Goal: Use online tool/utility: Utilize a website feature to perform a specific function

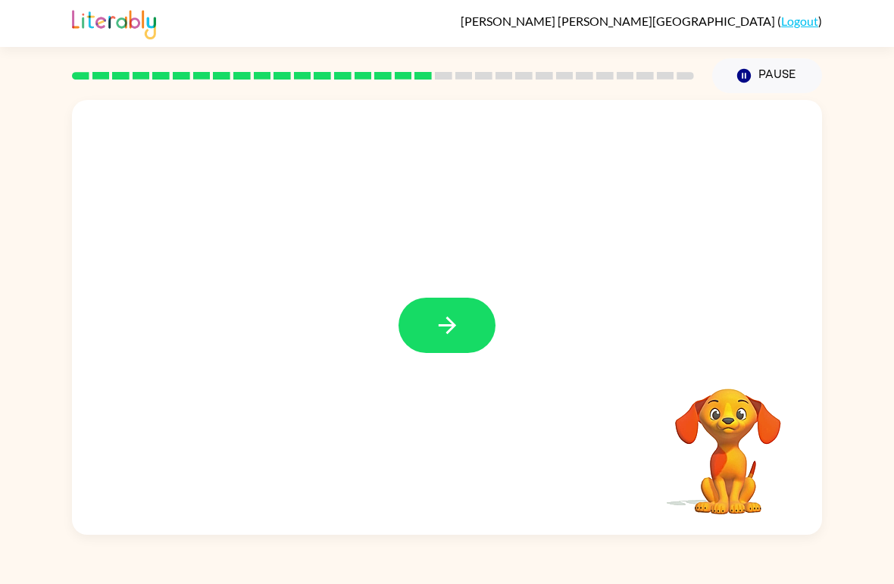
click at [456, 348] on button "button" at bounding box center [447, 325] width 97 height 55
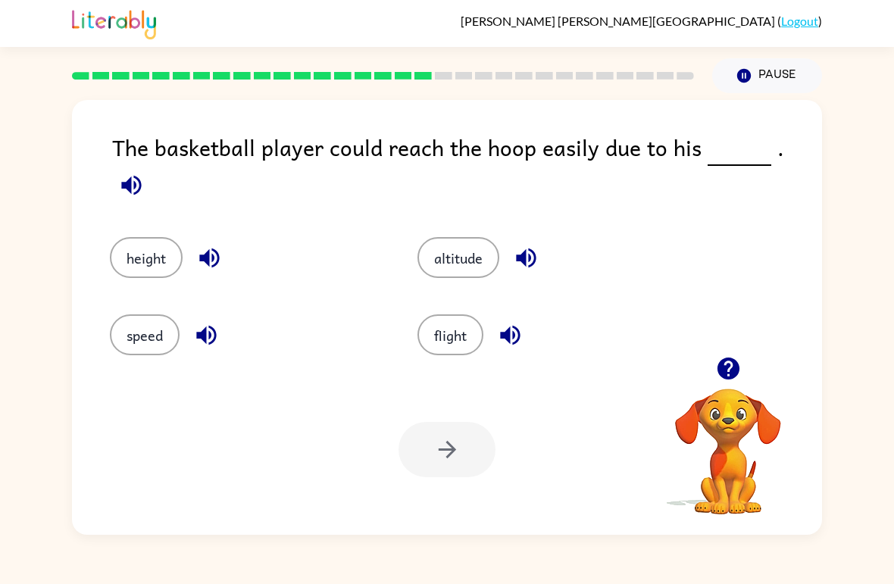
click at [454, 218] on div "altitude" at bounding box center [543, 246] width 308 height 77
click at [478, 255] on button "altitude" at bounding box center [459, 257] width 82 height 41
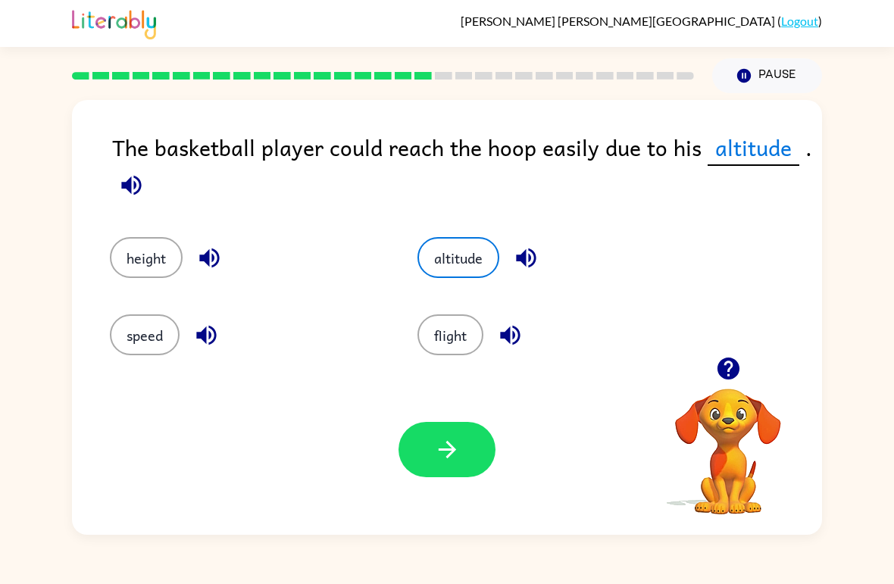
click at [155, 257] on button "height" at bounding box center [146, 257] width 73 height 41
click at [496, 340] on button "button" at bounding box center [510, 335] width 39 height 39
click at [465, 345] on button "flight" at bounding box center [451, 335] width 66 height 41
click at [453, 469] on button "button" at bounding box center [447, 449] width 97 height 55
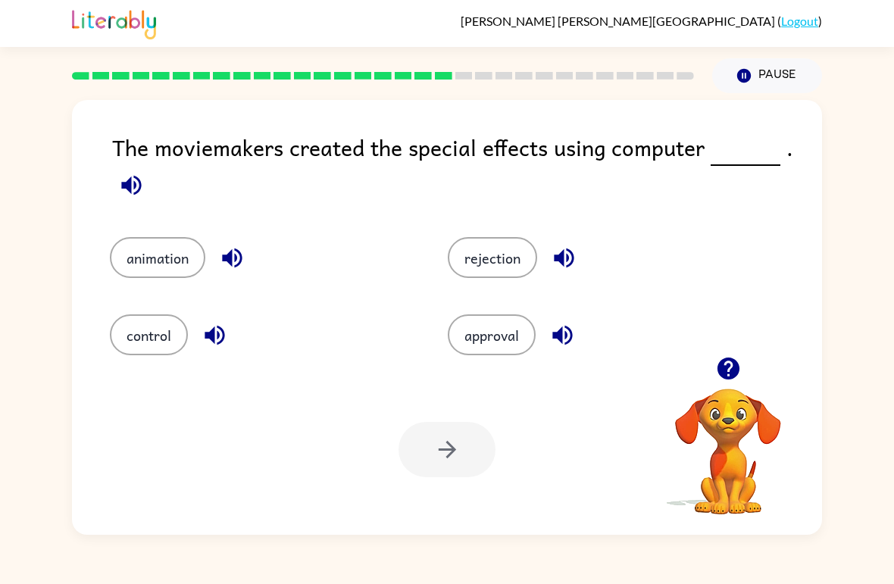
click at [177, 337] on button "control" at bounding box center [149, 335] width 78 height 41
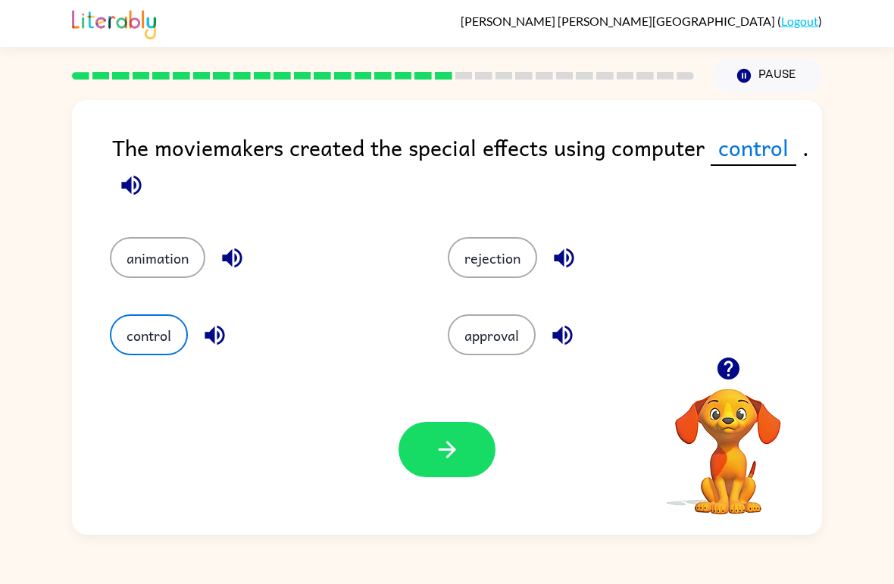
click at [164, 265] on button "animation" at bounding box center [158, 257] width 96 height 41
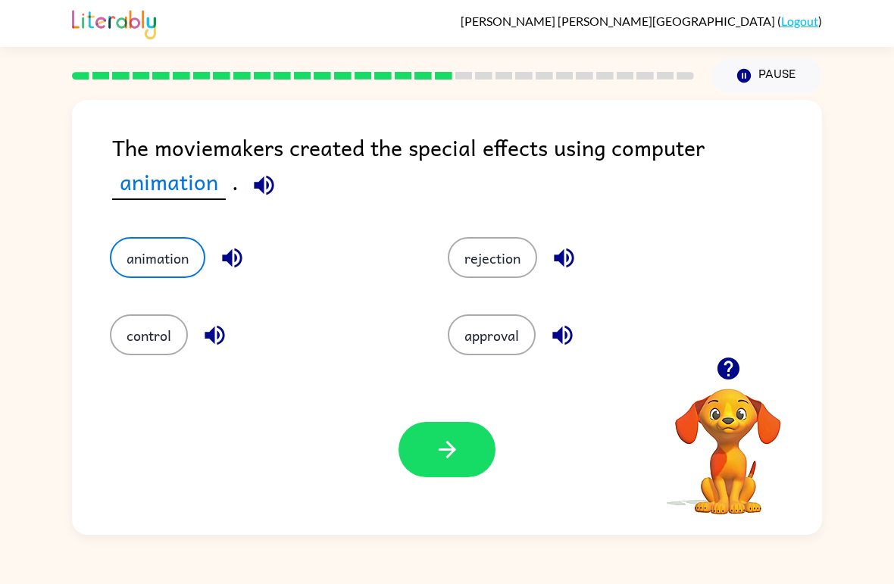
click at [472, 461] on button "button" at bounding box center [447, 449] width 97 height 55
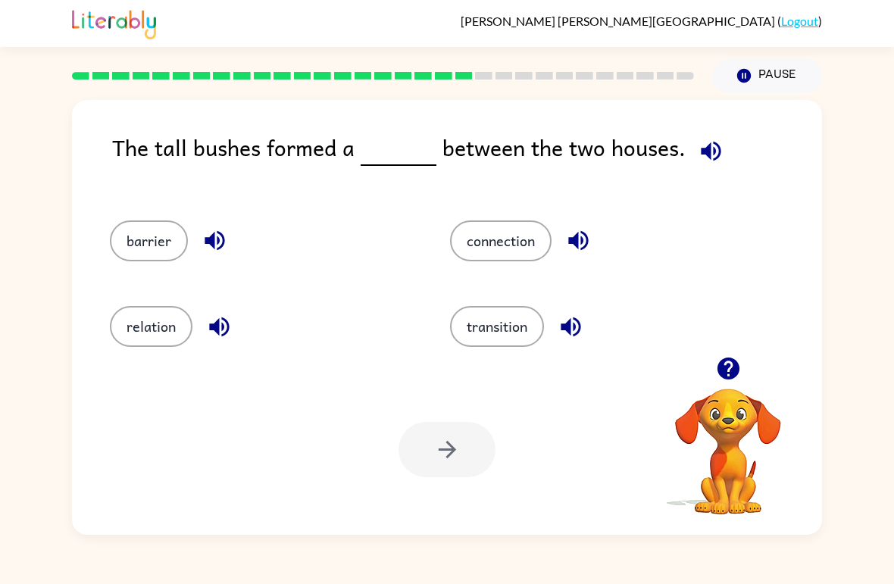
click at [142, 257] on button "barrier" at bounding box center [149, 241] width 78 height 41
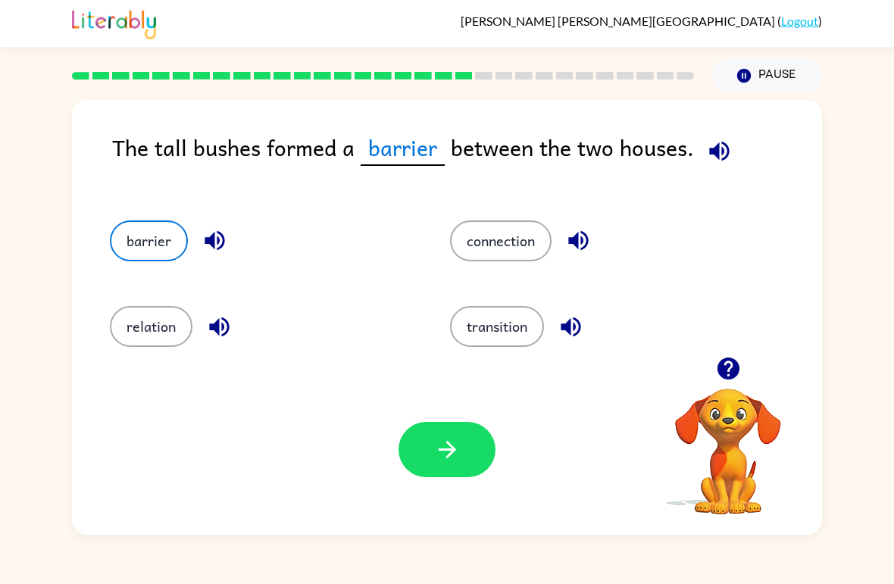
click at [460, 438] on icon "button" at bounding box center [447, 450] width 27 height 27
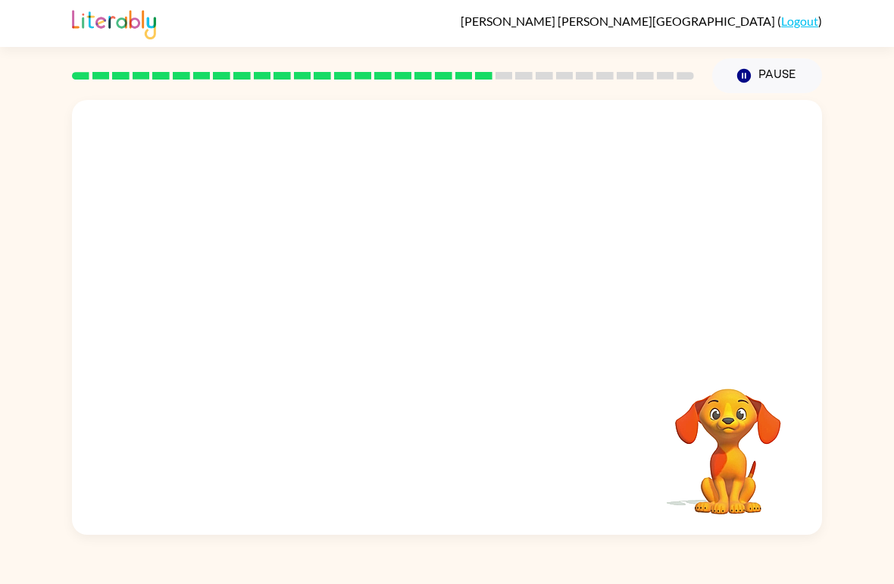
click at [224, 161] on div at bounding box center [447, 228] width 750 height 257
click at [199, 134] on div at bounding box center [447, 228] width 750 height 257
click at [500, 327] on div at bounding box center [447, 317] width 750 height 435
click at [493, 365] on div at bounding box center [447, 317] width 750 height 435
click at [423, 372] on div at bounding box center [447, 317] width 750 height 435
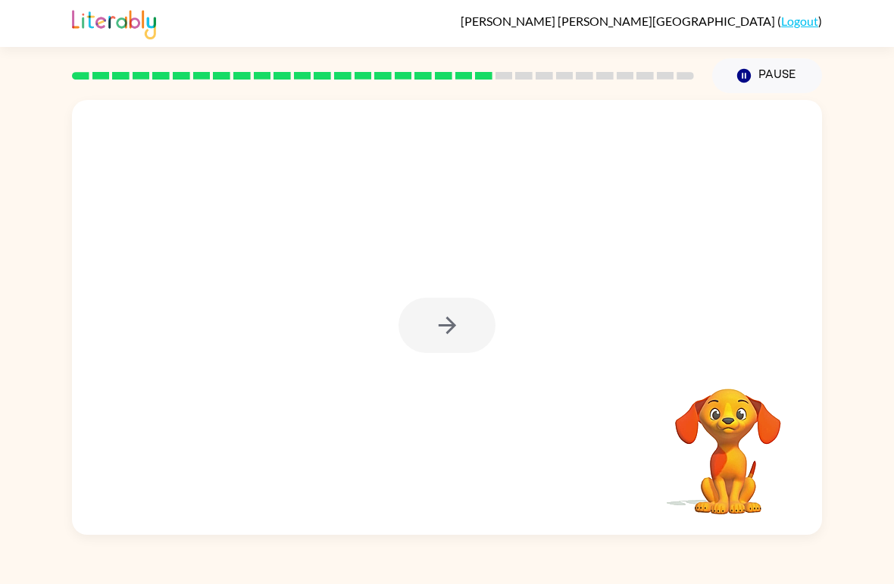
click at [421, 357] on div at bounding box center [447, 317] width 750 height 435
click at [473, 322] on div at bounding box center [447, 325] width 97 height 55
click at [421, 351] on div at bounding box center [447, 325] width 97 height 55
click at [425, 353] on div at bounding box center [447, 325] width 97 height 55
click at [427, 355] on div at bounding box center [447, 317] width 750 height 435
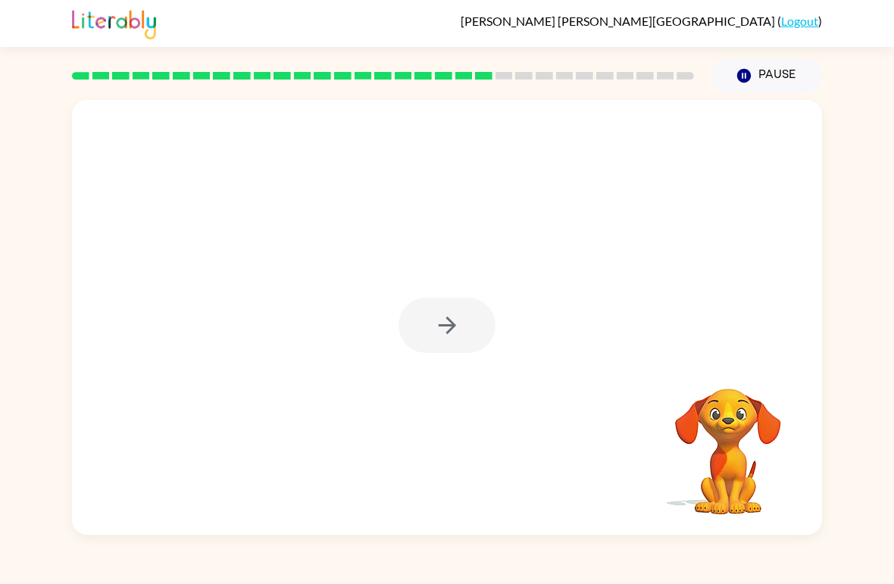
click at [464, 340] on div at bounding box center [447, 325] width 97 height 55
click at [425, 354] on div at bounding box center [447, 317] width 750 height 435
click at [424, 353] on div at bounding box center [447, 325] width 97 height 55
click at [462, 330] on div at bounding box center [447, 325] width 97 height 55
click at [458, 345] on div at bounding box center [447, 325] width 97 height 55
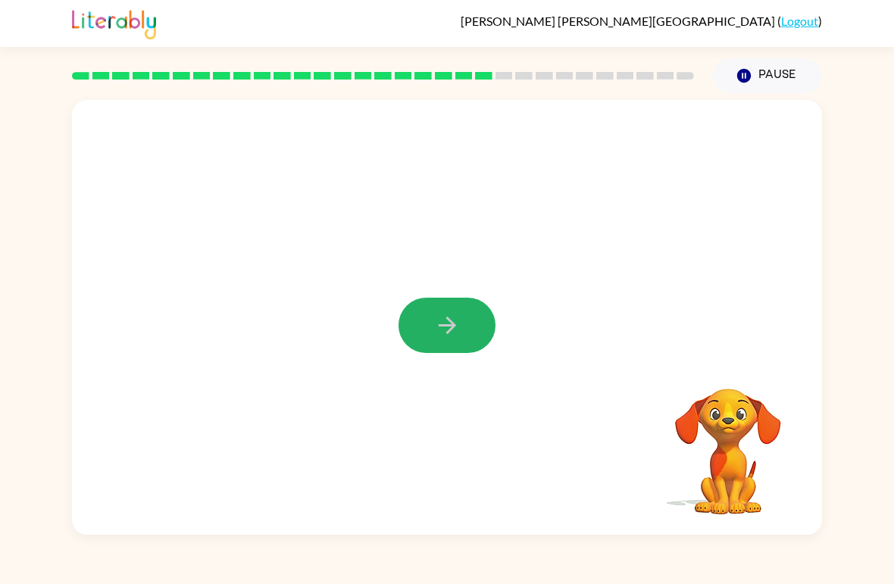
click at [450, 329] on icon "button" at bounding box center [447, 325] width 27 height 27
click at [456, 329] on div at bounding box center [447, 325] width 97 height 55
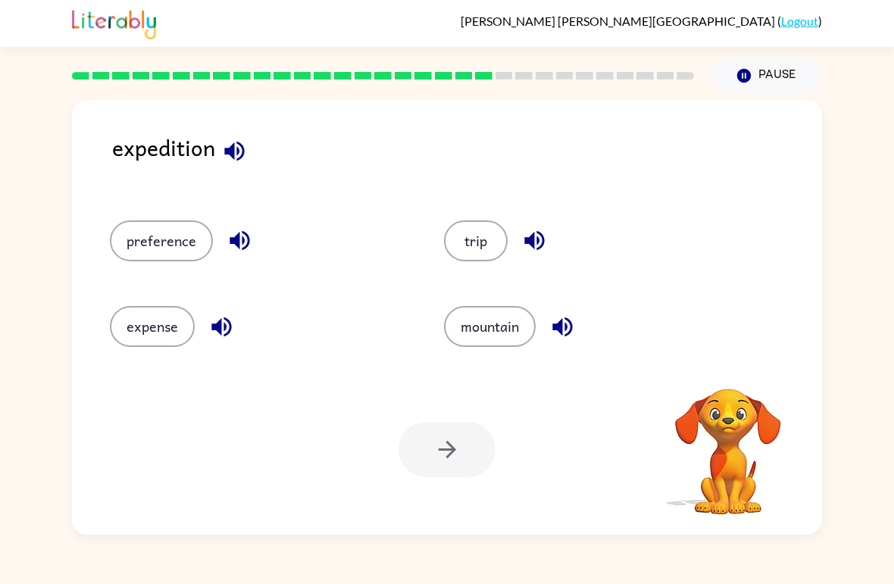
click at [164, 255] on button "preference" at bounding box center [161, 241] width 103 height 41
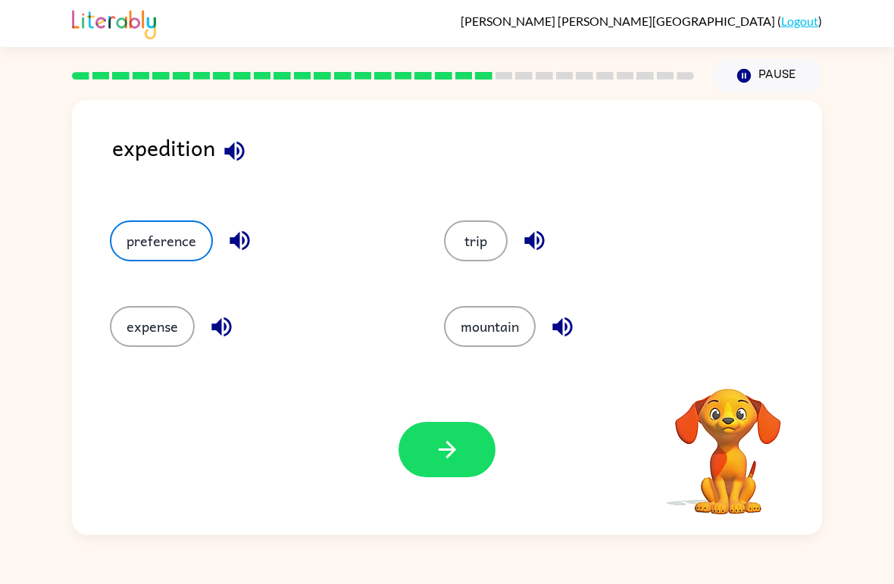
click at [146, 336] on button "expense" at bounding box center [152, 326] width 85 height 41
click at [437, 455] on icon "button" at bounding box center [447, 450] width 27 height 27
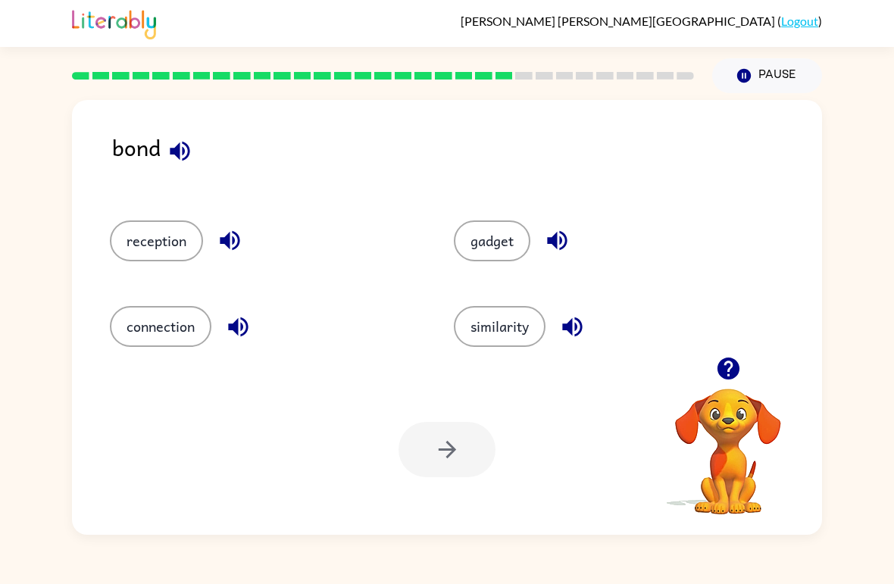
click at [227, 246] on icon "button" at bounding box center [230, 241] width 20 height 20
click at [563, 246] on icon "button" at bounding box center [557, 240] width 27 height 27
click at [582, 330] on icon "button" at bounding box center [572, 327] width 20 height 20
click at [232, 337] on icon "button" at bounding box center [238, 327] width 27 height 27
click at [170, 137] on button "button" at bounding box center [180, 151] width 39 height 39
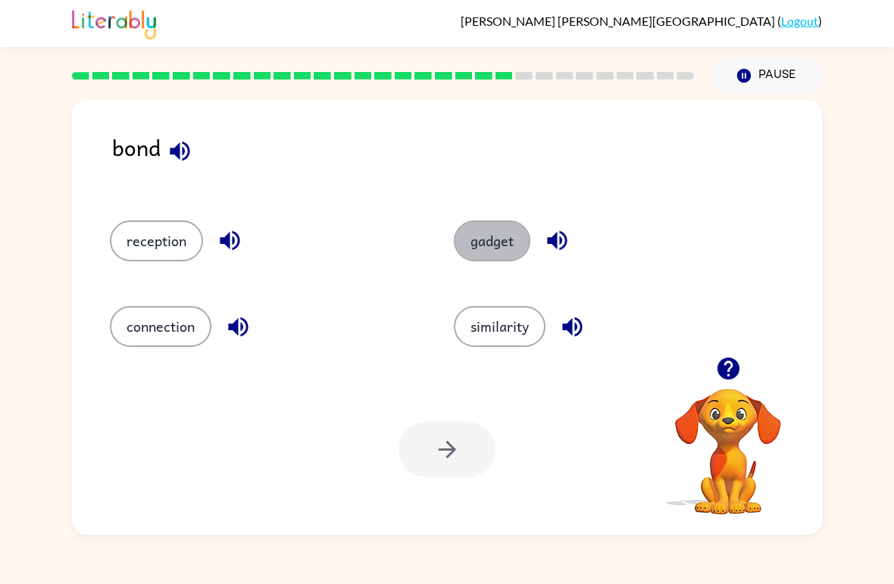
click at [501, 246] on button "gadget" at bounding box center [492, 241] width 77 height 41
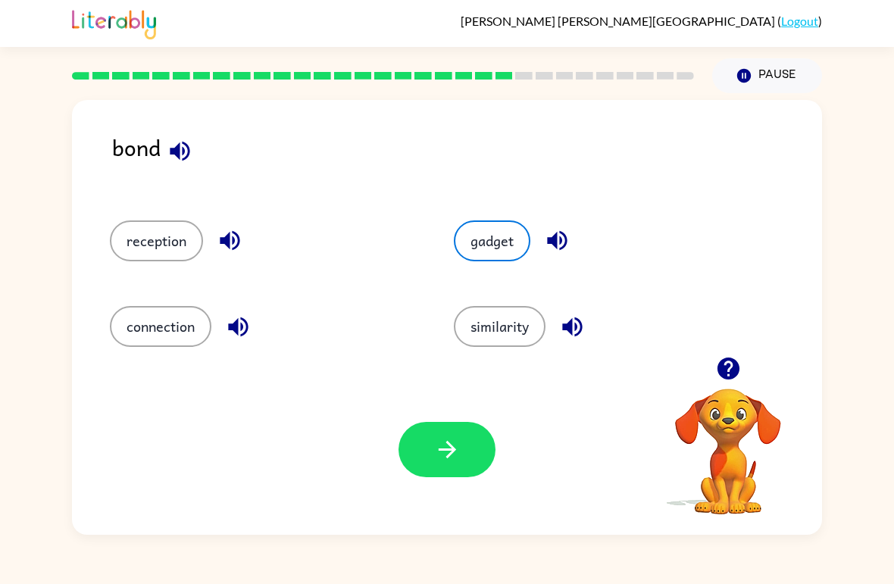
click at [423, 451] on button "button" at bounding box center [447, 449] width 97 height 55
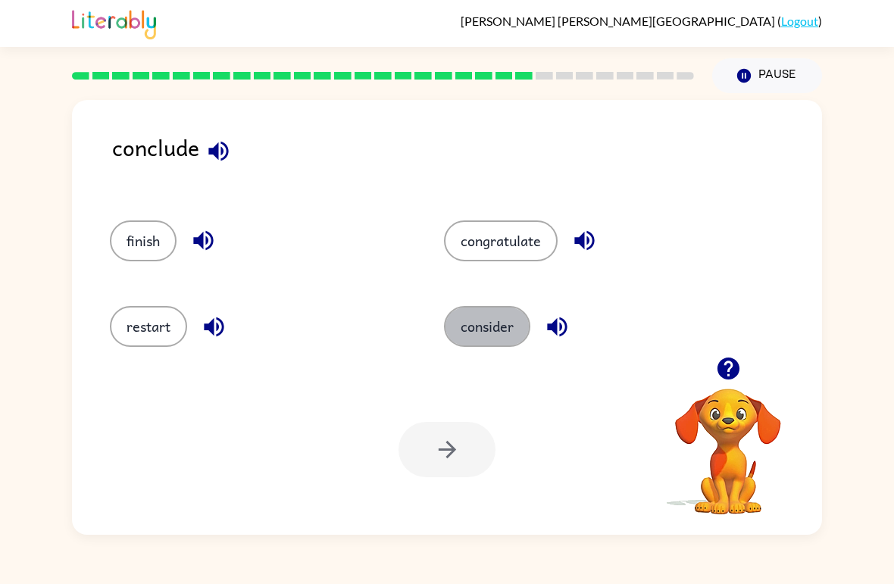
click at [456, 321] on button "consider" at bounding box center [487, 326] width 86 height 41
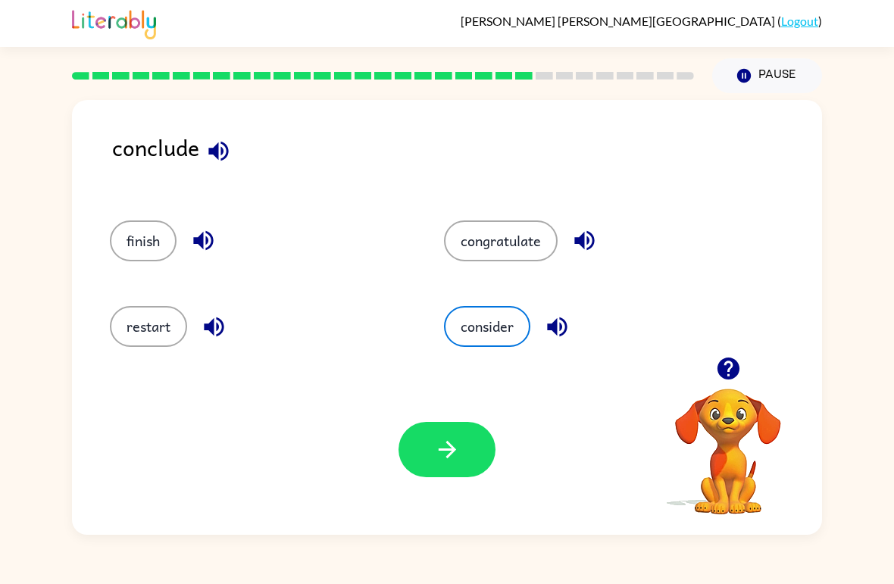
click at [461, 447] on button "button" at bounding box center [447, 449] width 97 height 55
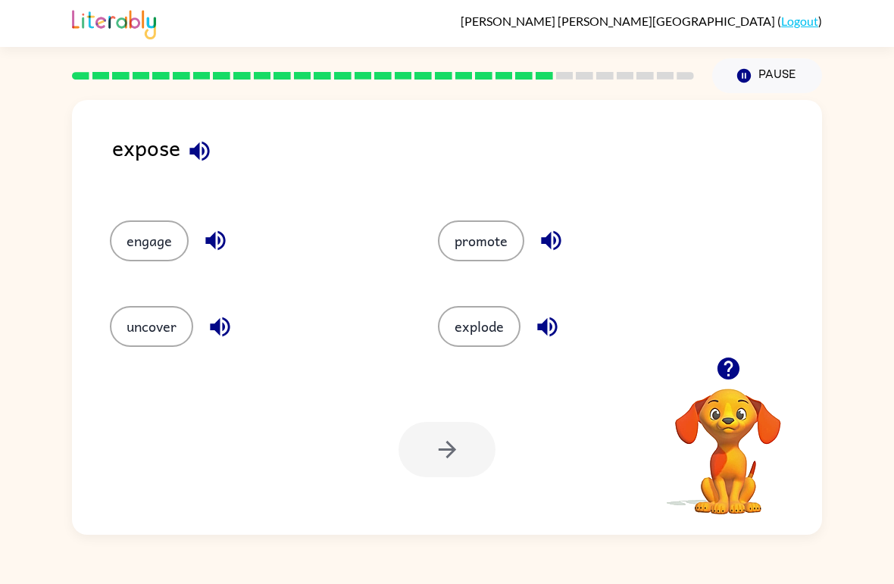
click at [218, 236] on icon "button" at bounding box center [215, 240] width 27 height 27
click at [208, 146] on icon "button" at bounding box center [199, 151] width 27 height 27
click at [155, 234] on button "engage" at bounding box center [149, 241] width 79 height 41
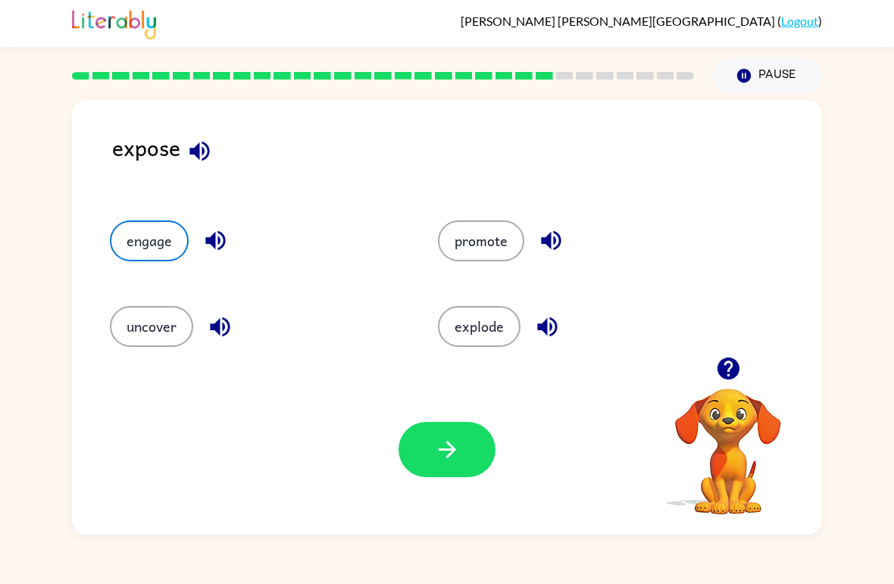
click at [444, 465] on button "button" at bounding box center [447, 449] width 97 height 55
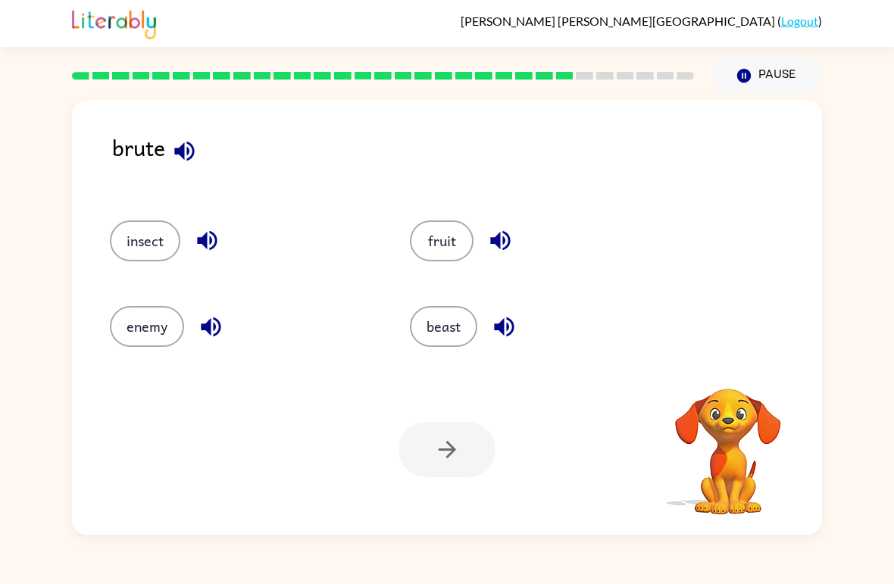
click at [193, 164] on icon "button" at bounding box center [184, 151] width 27 height 27
click at [184, 149] on icon "button" at bounding box center [184, 151] width 20 height 20
click at [141, 333] on button "enemy" at bounding box center [147, 326] width 74 height 41
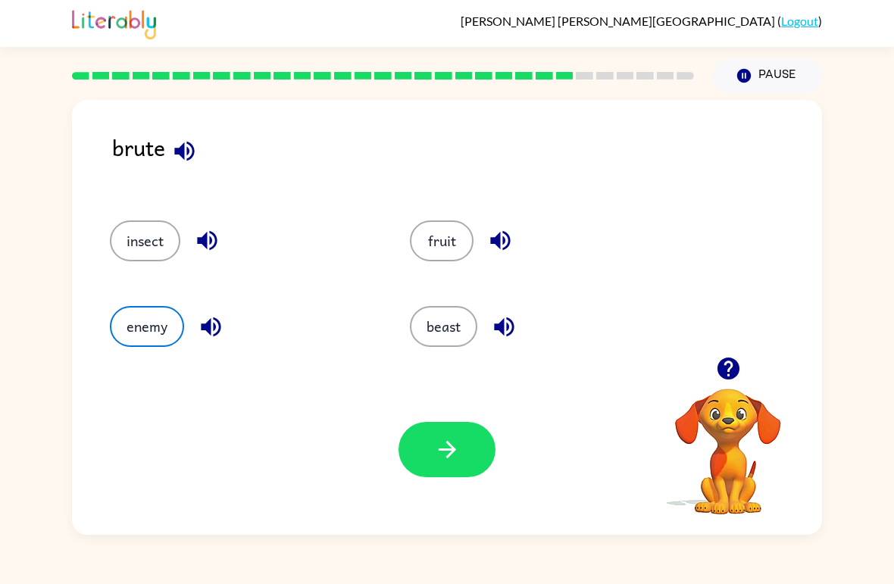
click at [506, 332] on icon "button" at bounding box center [504, 327] width 27 height 27
click at [446, 325] on button "beast" at bounding box center [443, 326] width 67 height 41
click at [456, 450] on icon "button" at bounding box center [447, 450] width 27 height 27
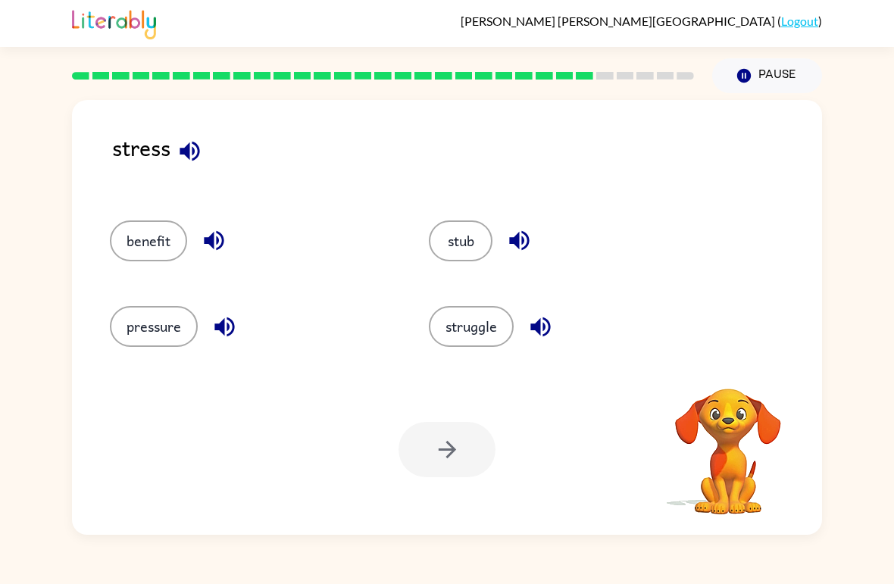
click at [191, 161] on icon "button" at bounding box center [190, 151] width 27 height 27
click at [187, 171] on button "button" at bounding box center [190, 151] width 39 height 39
click at [152, 337] on button "pressure" at bounding box center [154, 326] width 88 height 41
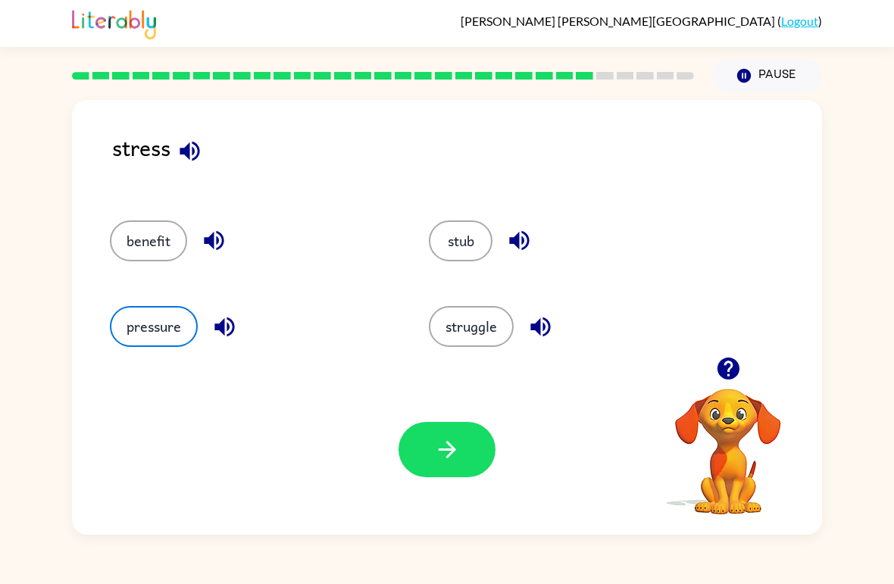
click at [458, 451] on icon "button" at bounding box center [447, 450] width 27 height 27
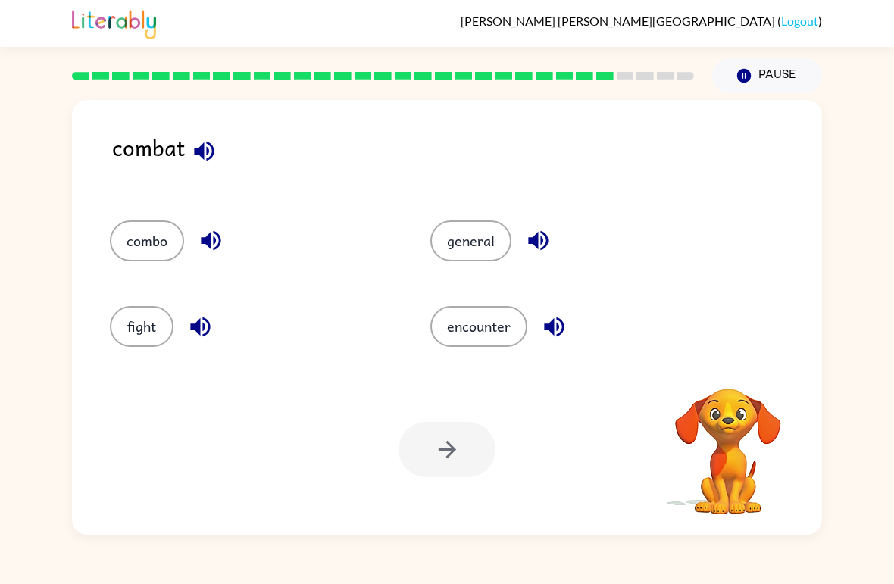
click at [124, 336] on button "fight" at bounding box center [142, 326] width 64 height 41
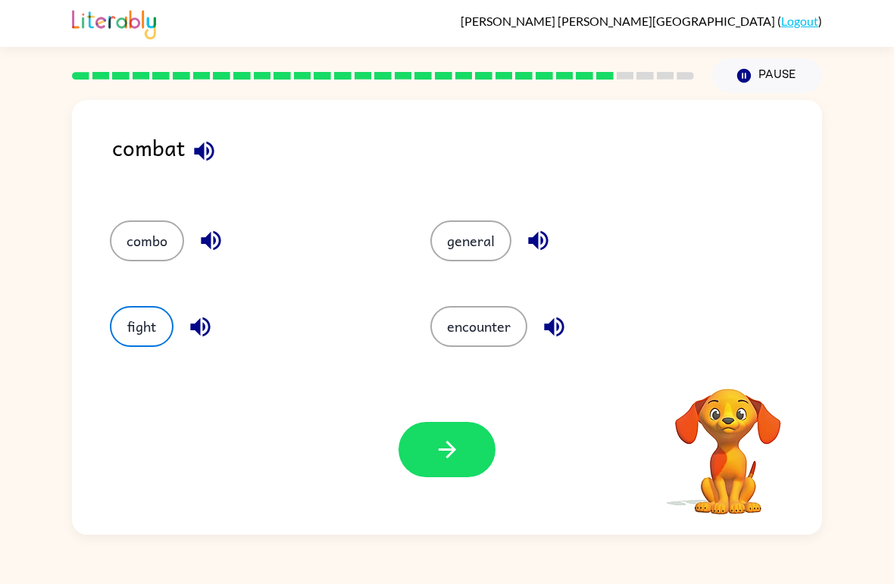
click at [462, 442] on button "button" at bounding box center [447, 449] width 97 height 55
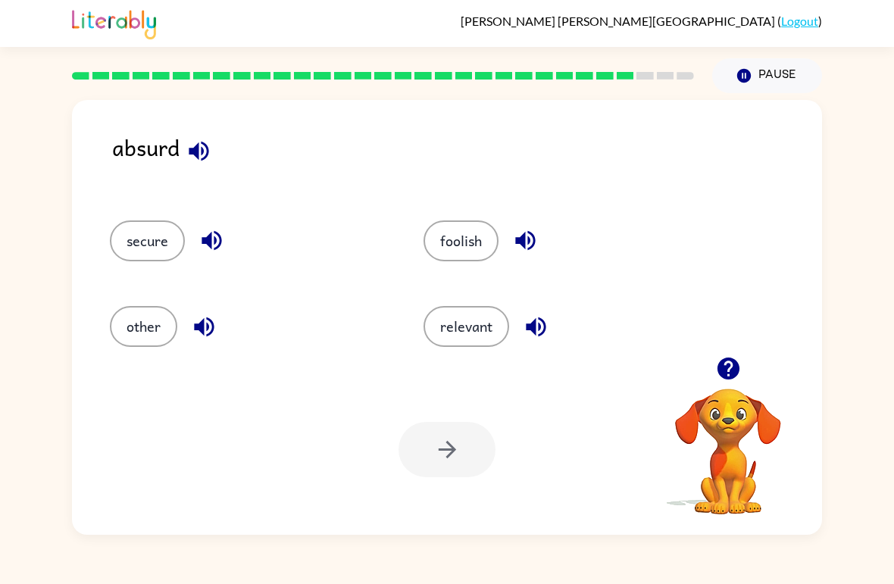
click at [535, 315] on icon "button" at bounding box center [536, 327] width 27 height 27
click at [207, 245] on icon "button" at bounding box center [212, 241] width 20 height 20
click at [512, 241] on button "button" at bounding box center [525, 240] width 39 height 39
click at [480, 246] on button "foolish" at bounding box center [461, 241] width 75 height 41
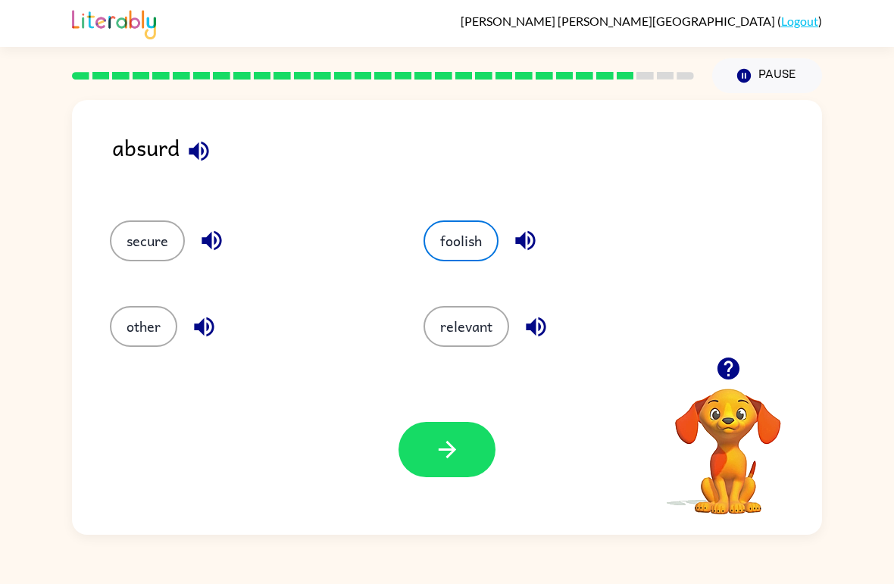
click at [454, 469] on button "button" at bounding box center [447, 449] width 97 height 55
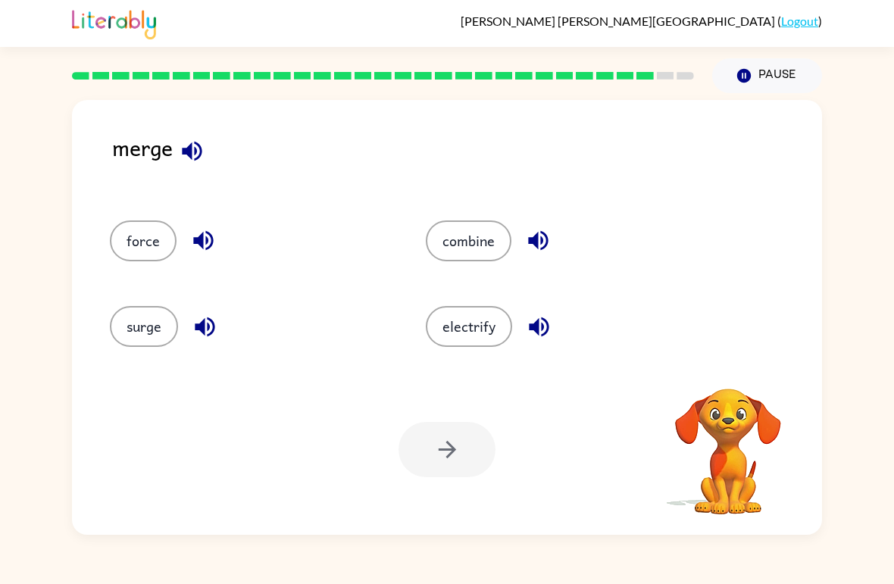
click at [467, 254] on button "combine" at bounding box center [469, 241] width 86 height 41
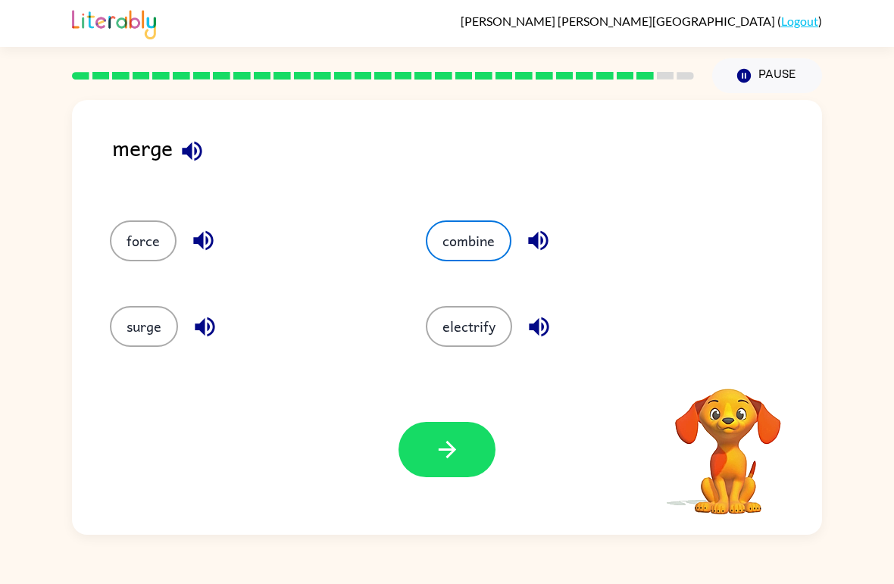
click at [437, 456] on icon "button" at bounding box center [447, 450] width 27 height 27
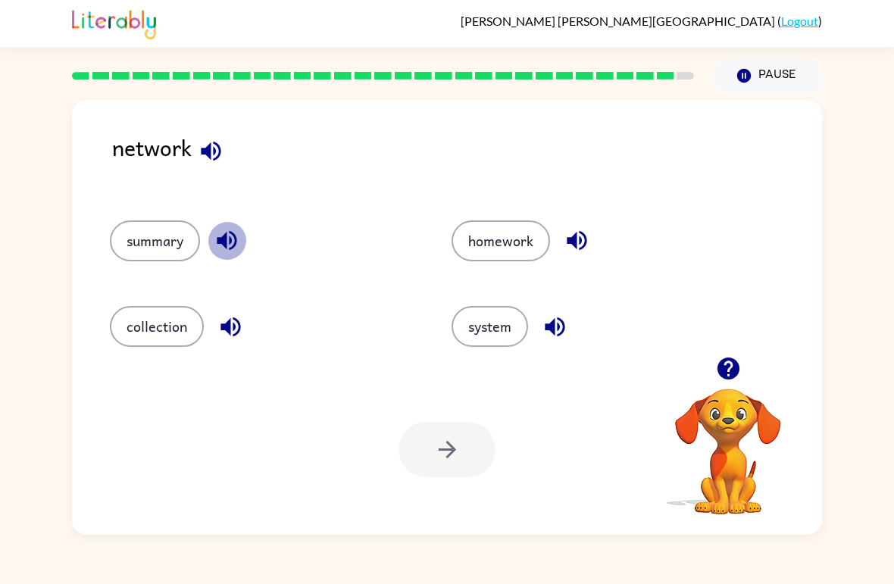
click at [227, 250] on icon "button" at bounding box center [227, 240] width 27 height 27
click at [230, 336] on icon "button" at bounding box center [231, 327] width 20 height 20
click at [566, 321] on icon "button" at bounding box center [555, 327] width 27 height 27
click at [502, 253] on button "homework" at bounding box center [501, 241] width 99 height 41
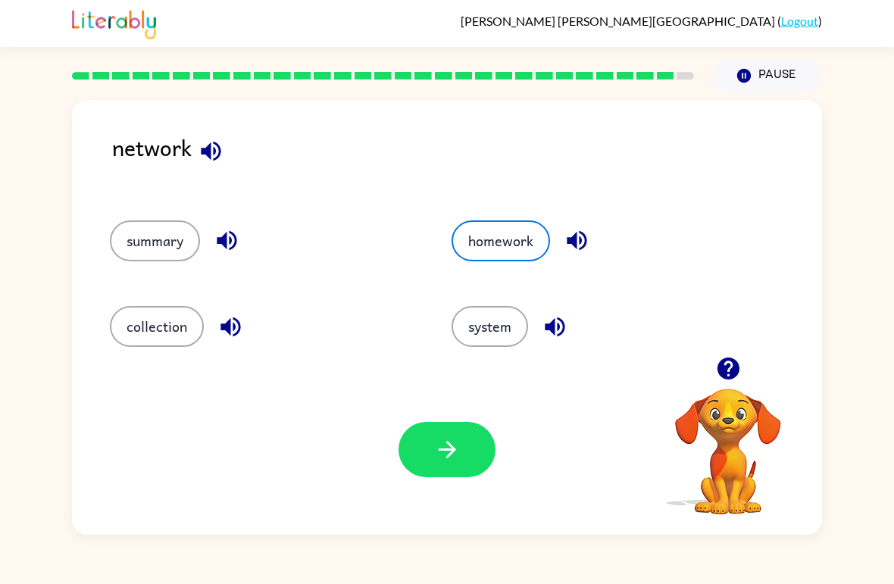
click at [453, 427] on button "button" at bounding box center [447, 449] width 97 height 55
